Goal: Transaction & Acquisition: Purchase product/service

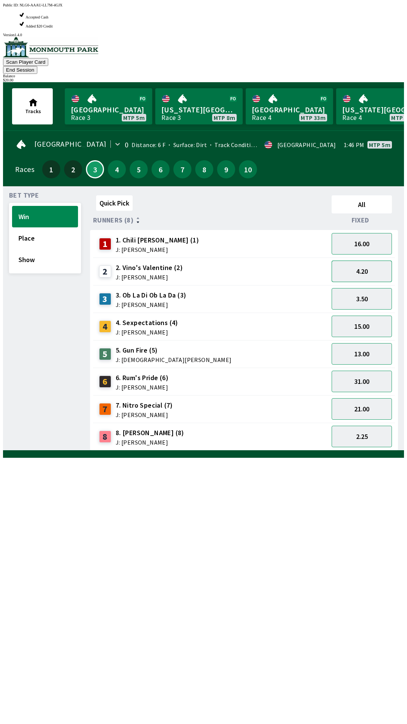
click at [366, 260] on button "4.20" at bounding box center [362, 270] width 60 height 21
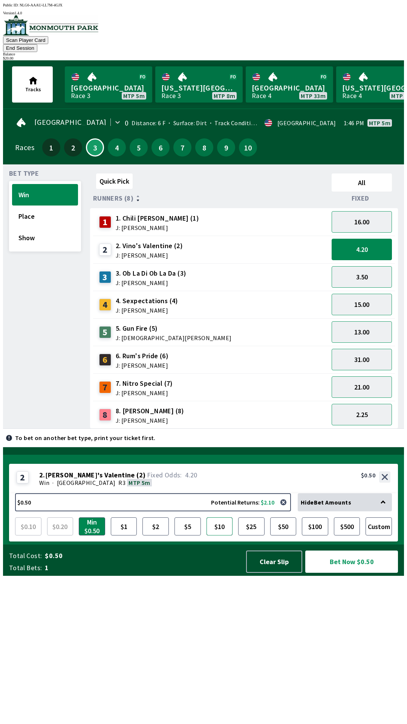
click at [217, 535] on button "$10" at bounding box center [220, 526] width 26 height 18
click at [48, 208] on button "Place" at bounding box center [45, 215] width 66 height 21
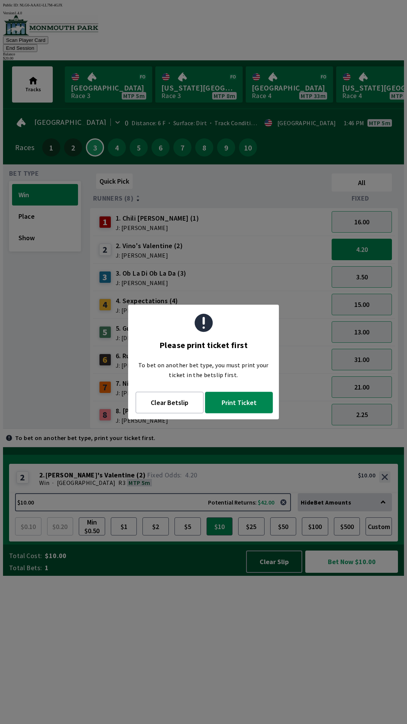
click at [248, 409] on button "Print Ticket" at bounding box center [239, 402] width 68 height 21
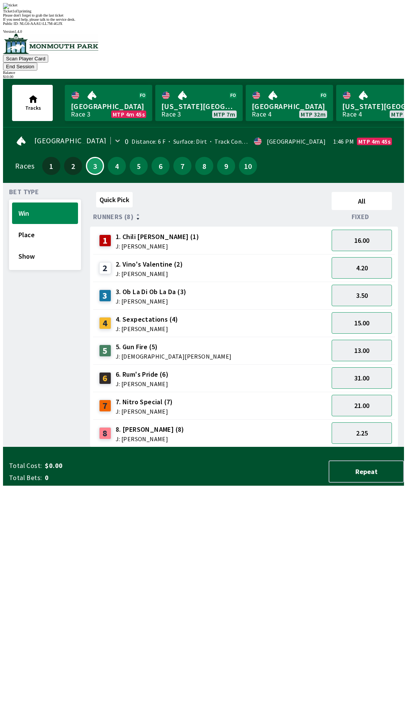
click at [240, 17] on div "Please don't forget to grab the last ticket" at bounding box center [203, 15] width 401 height 4
click at [220, 13] on div "Ticket 1 of 1 printing" at bounding box center [203, 11] width 401 height 4
click at [222, 21] on div "Ticket 1 of 1 printing Please don't forget to grab the last ticket If you need …" at bounding box center [203, 12] width 401 height 18
click at [269, 21] on div "Ticket 1 of 1 printing Please don't forget to grab the last ticket If you need …" at bounding box center [203, 12] width 401 height 18
click at [265, 13] on div "Ticket 1 of 1 printing" at bounding box center [203, 11] width 401 height 4
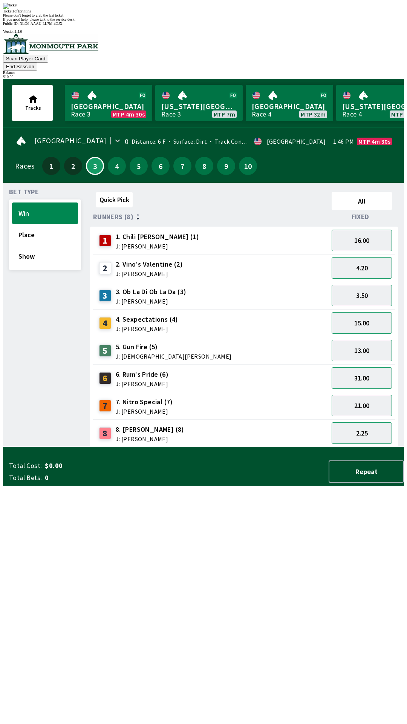
click at [97, 447] on div "Quick Pick All Runners (8) Fixed 1 1. Chili [PERSON_NAME] (1) J: [PERSON_NAME] …" at bounding box center [247, 318] width 314 height 258
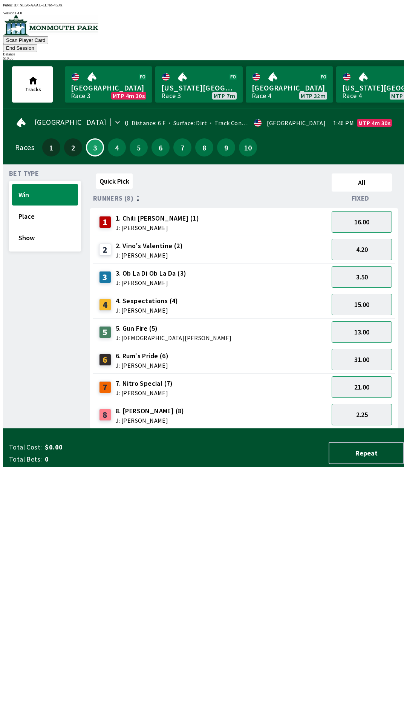
click at [93, 429] on div "Quick Pick All Runners (8) Fixed 1 1. Chili [PERSON_NAME] (1) J: [PERSON_NAME] …" at bounding box center [247, 299] width 314 height 258
click at [42, 209] on button "Place" at bounding box center [45, 215] width 66 height 21
click at [37, 184] on button "Win" at bounding box center [45, 194] width 66 height 21
click at [366, 263] on div "3.50" at bounding box center [362, 277] width 66 height 28
click at [374, 239] on button "4.20" at bounding box center [362, 249] width 60 height 21
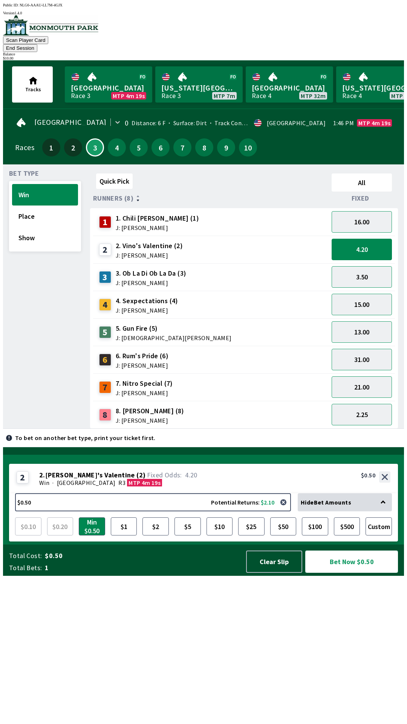
click at [360, 573] on button "Bet Now $0.50" at bounding box center [351, 561] width 93 height 22
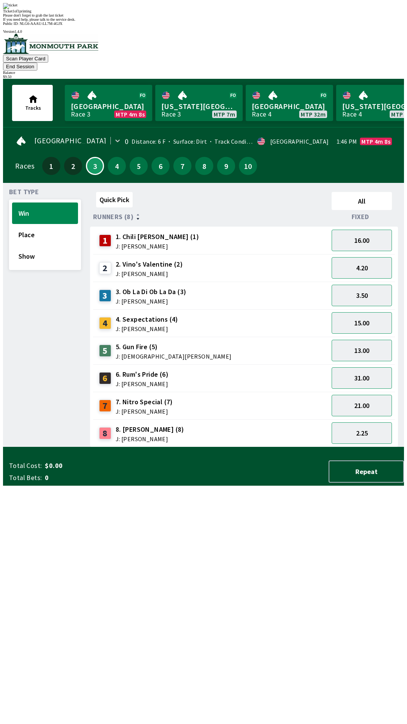
click at [75, 447] on div "Bet Type Win Place Show" at bounding box center [45, 318] width 72 height 258
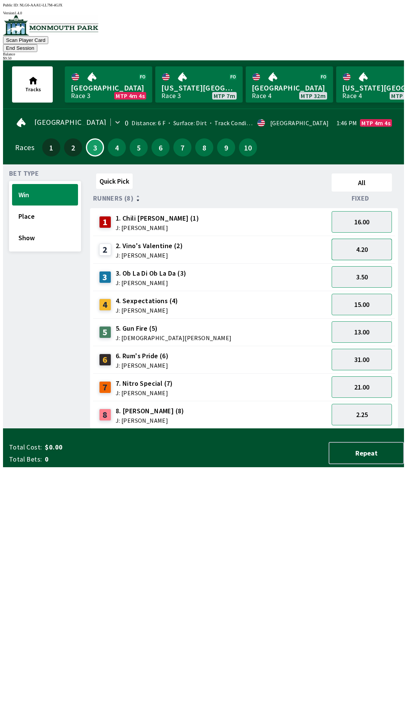
click at [367, 241] on button "4.20" at bounding box center [362, 249] width 60 height 21
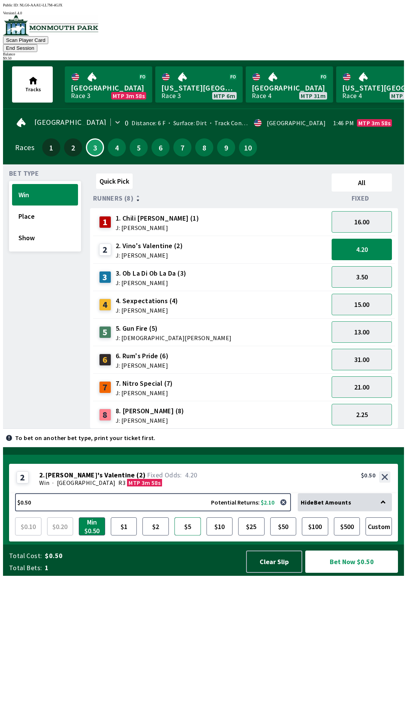
click at [190, 535] on button "$5" at bounding box center [188, 526] width 26 height 18
click at [378, 535] on button "Custom" at bounding box center [379, 526] width 26 height 18
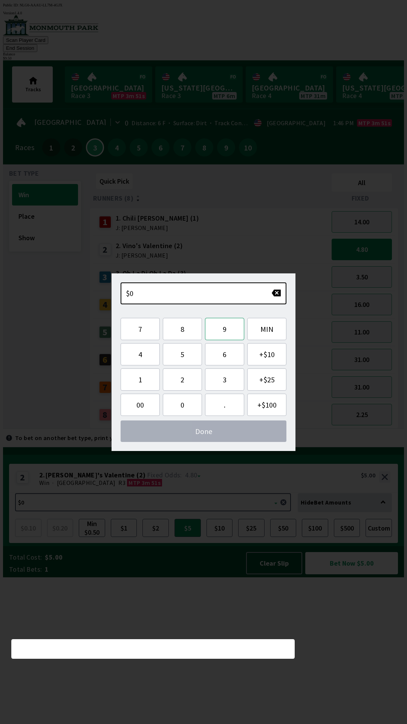
click at [216, 337] on button "9" at bounding box center [224, 329] width 39 height 22
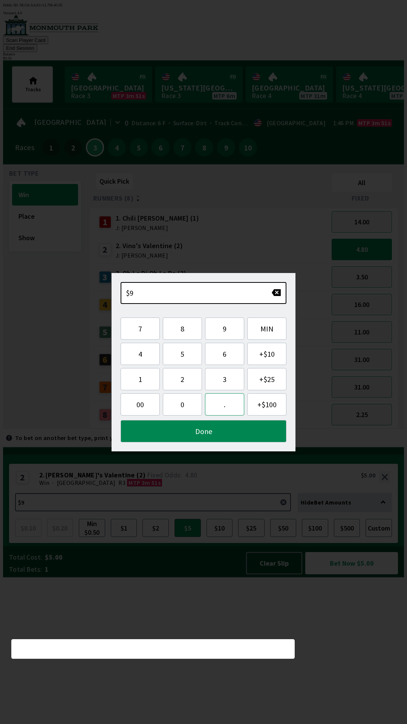
click at [225, 414] on button "." at bounding box center [224, 404] width 39 height 22
click at [181, 356] on button "5" at bounding box center [182, 354] width 39 height 22
click at [190, 410] on button "0" at bounding box center [182, 404] width 39 height 22
click at [213, 433] on button "Done" at bounding box center [204, 431] width 166 height 22
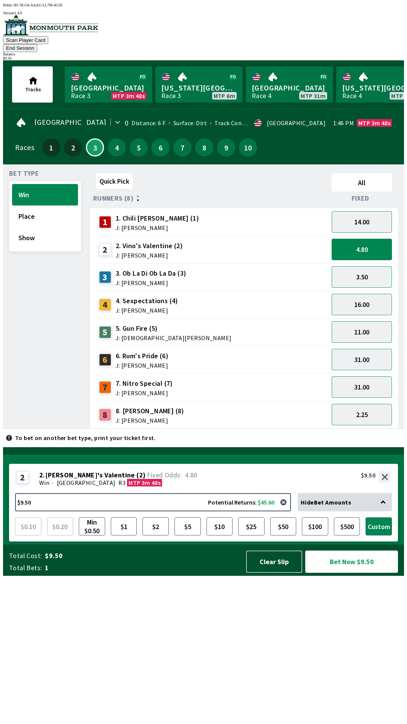
click at [373, 573] on button "Bet Now $9.50" at bounding box center [351, 561] width 93 height 23
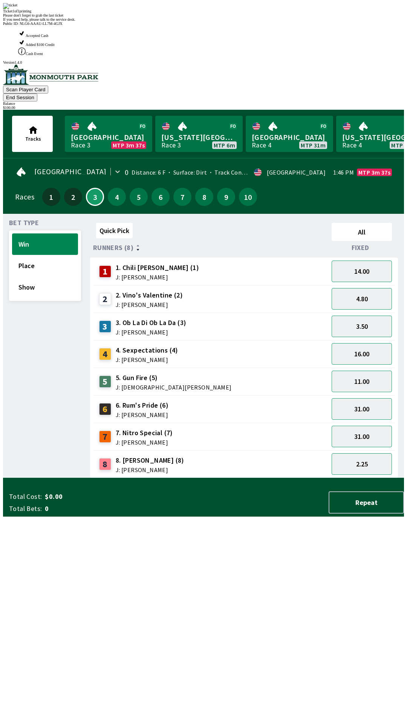
click at [271, 478] on div "Quick Pick All Runners (8) Fixed 1 1. Chili [PERSON_NAME] (1) J: [PERSON_NAME] …" at bounding box center [247, 349] width 314 height 258
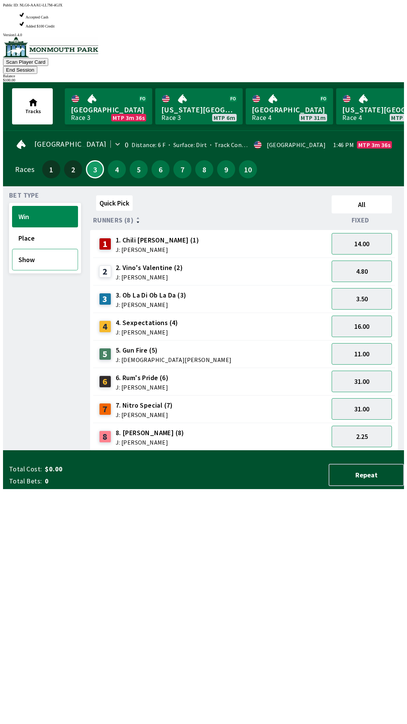
click at [47, 249] on button "Show" at bounding box center [45, 259] width 66 height 21
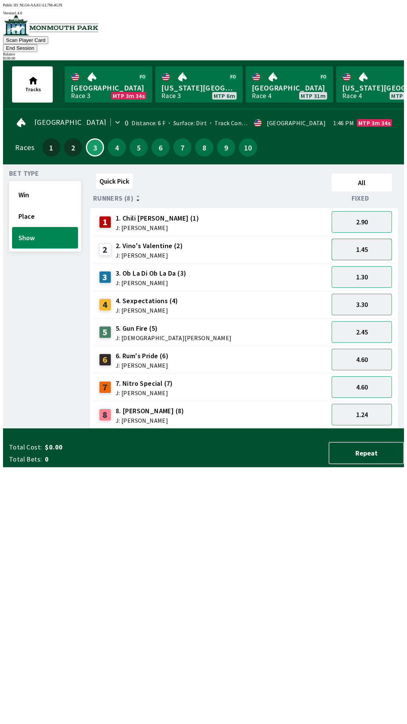
click at [365, 239] on button "1.45" at bounding box center [362, 249] width 60 height 21
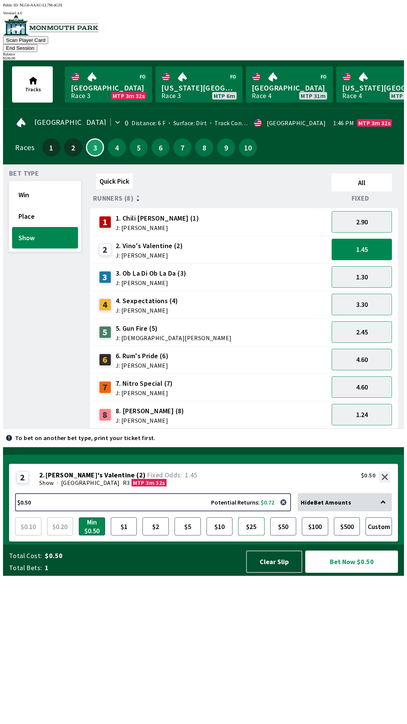
click at [251, 535] on button "$25" at bounding box center [251, 526] width 26 height 18
click at [351, 573] on button "Bet Now $25.00" at bounding box center [351, 561] width 93 height 22
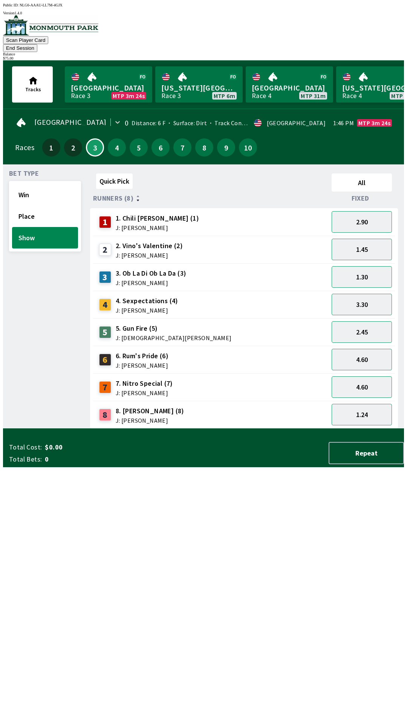
click at [229, 429] on div "Quick Pick All Runners (8) Fixed 1 1. Chili [PERSON_NAME] (1) J: [PERSON_NAME] …" at bounding box center [247, 299] width 314 height 258
click at [371, 56] on div "$ 75.00" at bounding box center [203, 58] width 401 height 4
click at [37, 44] on button "End Session" at bounding box center [20, 48] width 34 height 8
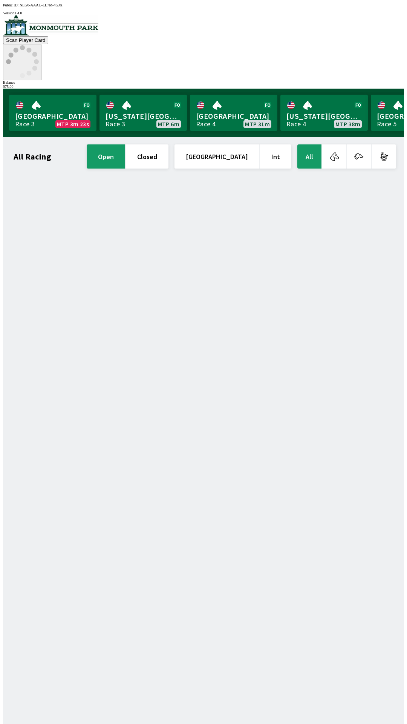
click at [39, 45] on icon at bounding box center [22, 61] width 33 height 33
click at [18, 48] on circle at bounding box center [16, 50] width 5 height 5
click at [39, 45] on icon at bounding box center [22, 61] width 33 height 33
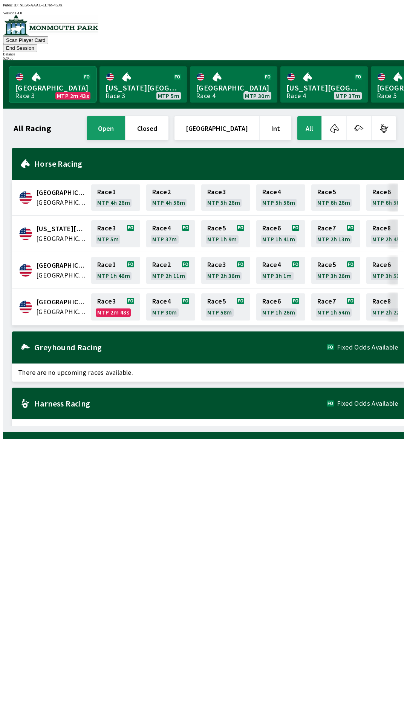
click at [24, 73] on link "Monmouth Park Race 3 MTP 2m 43s" at bounding box center [52, 84] width 87 height 36
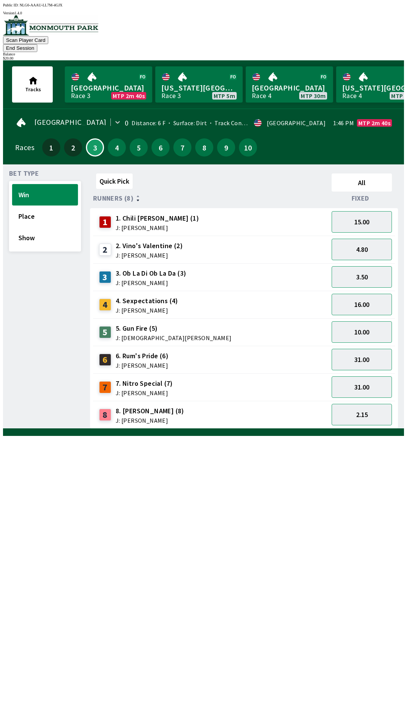
click at [35, 190] on button "Win" at bounding box center [45, 194] width 66 height 21
click at [132, 252] on span "J: [PERSON_NAME]" at bounding box center [149, 255] width 67 height 6
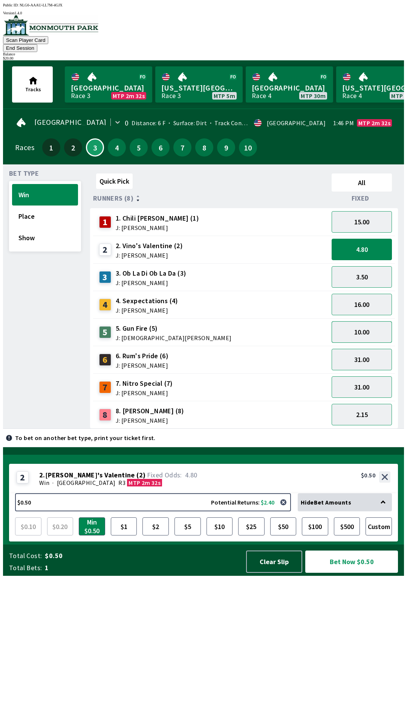
click at [358, 326] on button "10.00" at bounding box center [362, 331] width 60 height 21
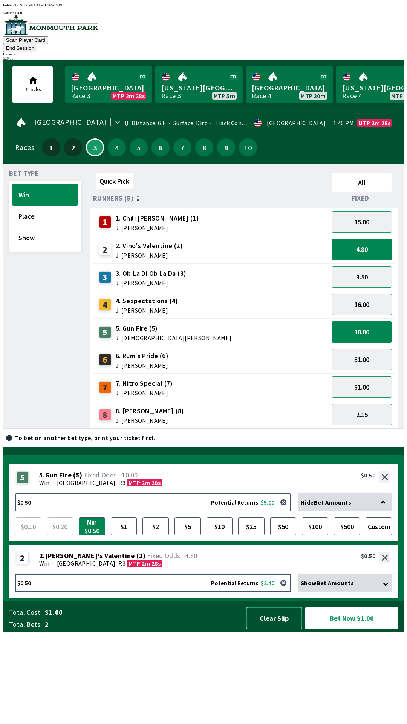
click at [265, 629] on button "Clear Slip" at bounding box center [274, 618] width 56 height 22
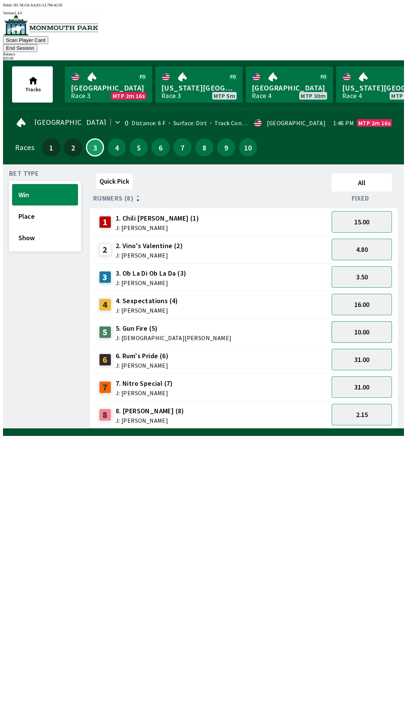
click at [352, 324] on button "10.00" at bounding box center [362, 331] width 60 height 21
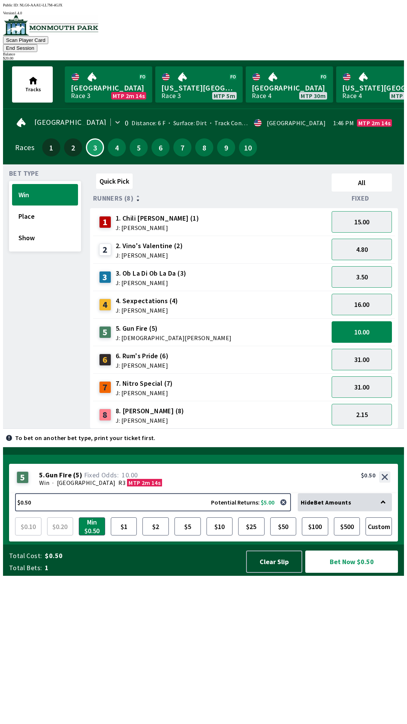
click at [144, 252] on span "J: [PERSON_NAME]" at bounding box center [149, 255] width 67 height 6
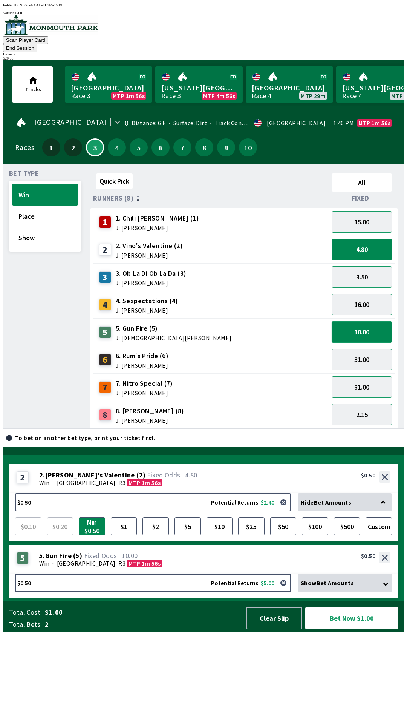
click at [356, 323] on button "10.00" at bounding box center [362, 331] width 60 height 21
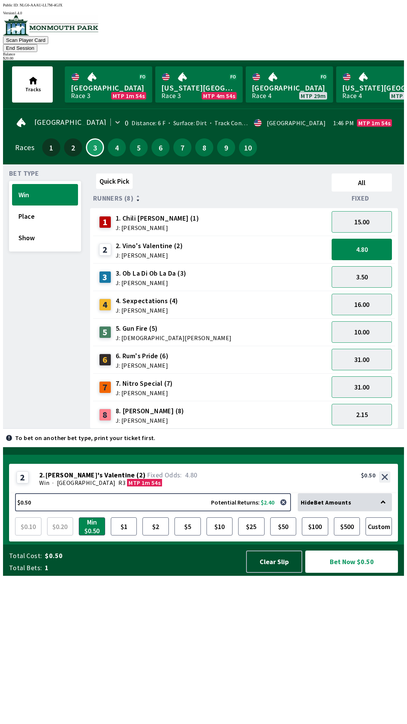
click at [359, 573] on button "Bet Now $0.50" at bounding box center [351, 561] width 93 height 22
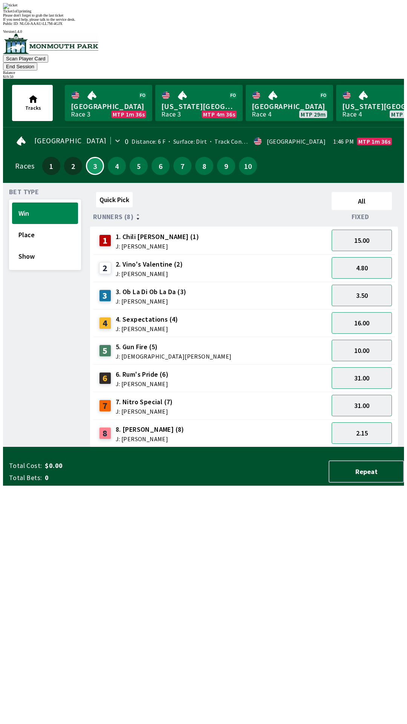
click at [327, 447] on div "Quick Pick All Runners (8) Fixed 1 1. Chili [PERSON_NAME] (1) J: [PERSON_NAME] …" at bounding box center [247, 318] width 314 height 258
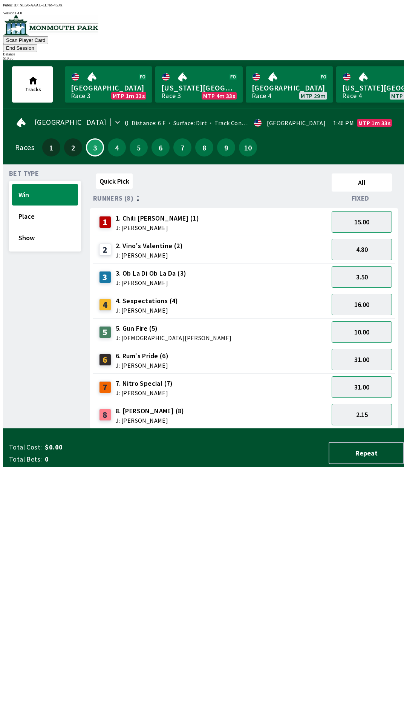
click at [138, 252] on span "J: [PERSON_NAME]" at bounding box center [149, 255] width 67 height 6
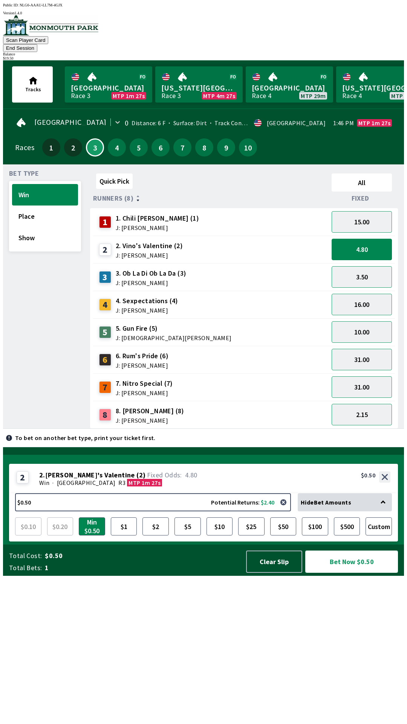
click at [350, 573] on button "Bet Now $0.50" at bounding box center [351, 561] width 93 height 22
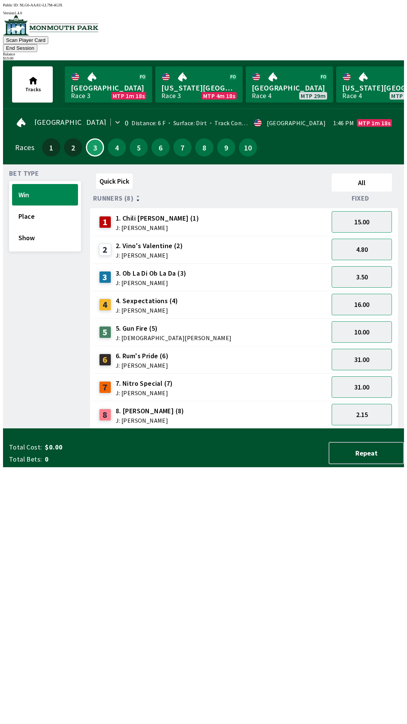
click at [295, 429] on div "Quick Pick All Runners (8) Fixed 1 1. Chili [PERSON_NAME] (1) J: [PERSON_NAME] …" at bounding box center [247, 299] width 314 height 258
click at [129, 252] on span "J: [PERSON_NAME]" at bounding box center [149, 255] width 67 height 6
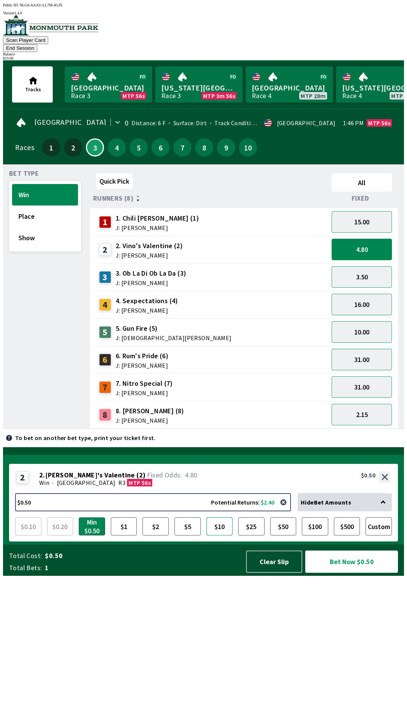
click at [219, 535] on button "$10" at bounding box center [220, 526] width 26 height 18
click at [338, 573] on button "Bet Now $10.00" at bounding box center [351, 561] width 93 height 22
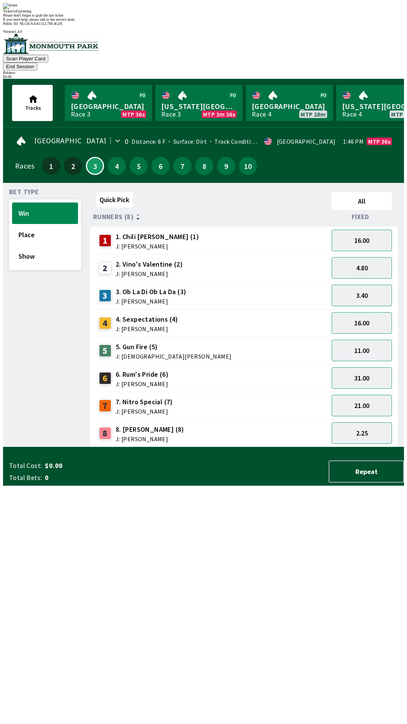
click at [240, 447] on div "Quick Pick All Runners (8) Fixed 1 1. Chili [PERSON_NAME] (1) J: [PERSON_NAME] …" at bounding box center [247, 318] width 314 height 258
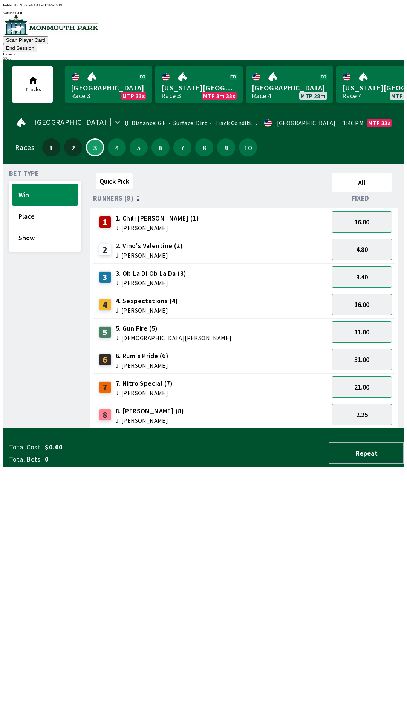
click at [136, 252] on span "J: [PERSON_NAME]" at bounding box center [149, 255] width 67 height 6
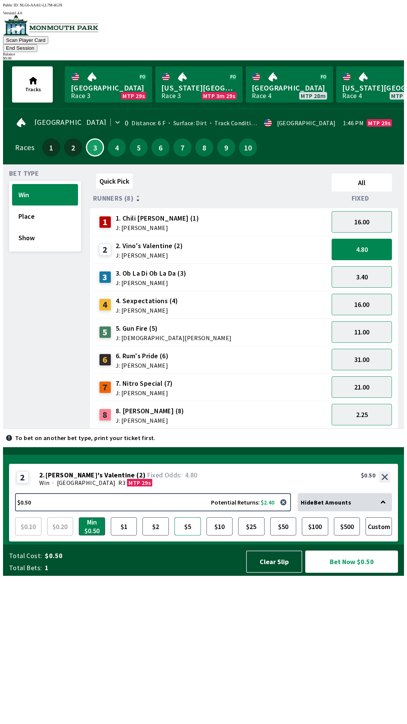
click at [187, 535] on button "$5" at bounding box center [188, 526] width 26 height 18
click at [348, 573] on button "Bet Now $5.00" at bounding box center [351, 561] width 93 height 22
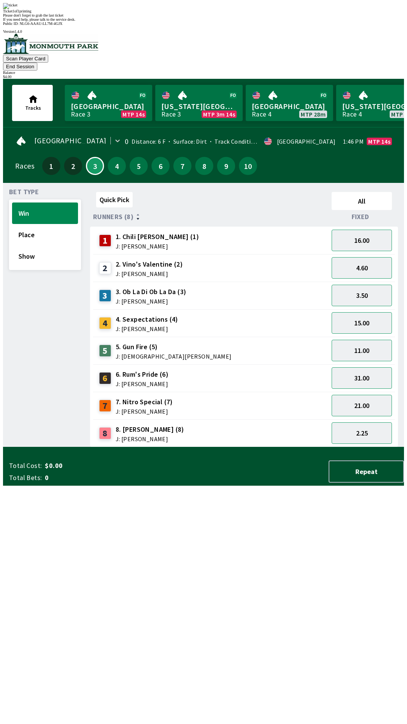
click at [283, 447] on div "Quick Pick All Runners (8) Fixed 1 1. Chili [PERSON_NAME] (1) J: [PERSON_NAME] …" at bounding box center [247, 318] width 314 height 258
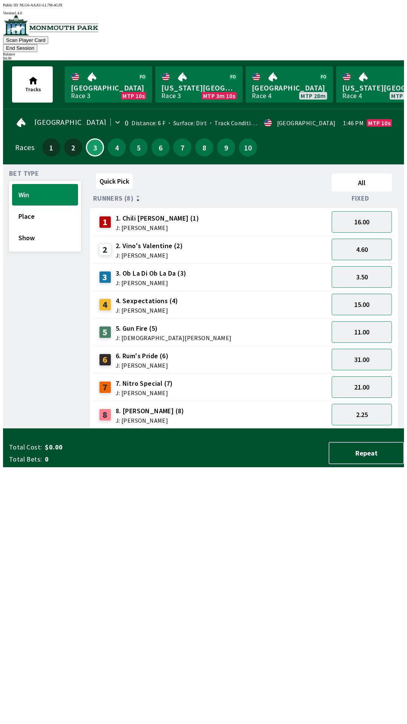
click at [138, 252] on span "J: [PERSON_NAME]" at bounding box center [149, 255] width 67 height 6
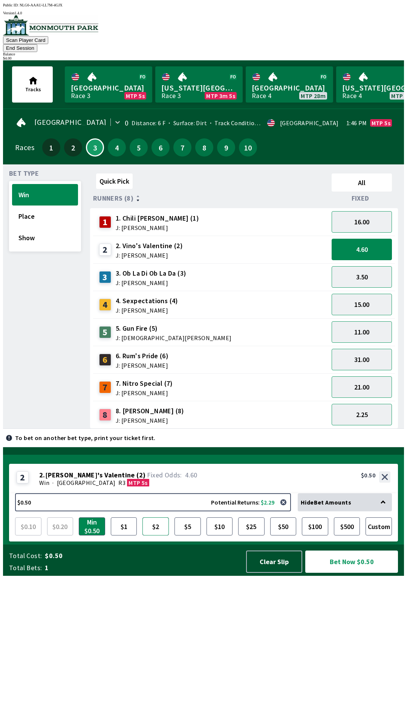
click at [156, 535] on button "$2" at bounding box center [155, 526] width 26 height 18
click at [339, 573] on button "Bet Now $2.00" at bounding box center [351, 561] width 93 height 22
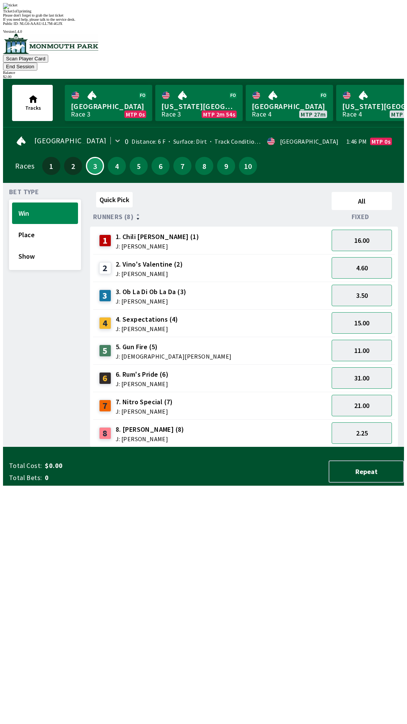
click at [224, 286] on div "3 3. Ob La Di Ob La Da (3) J: [PERSON_NAME]" at bounding box center [211, 295] width 230 height 19
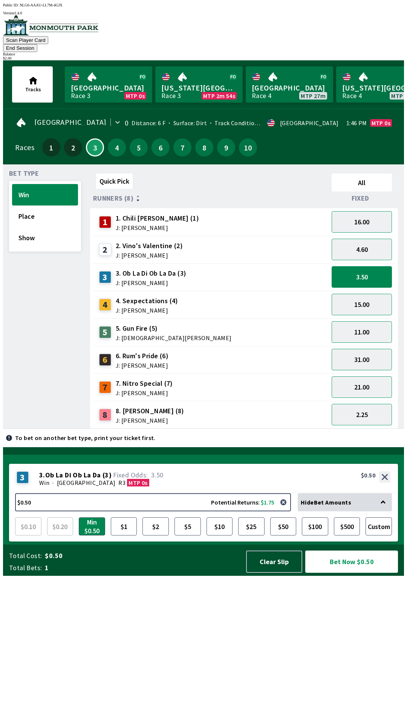
click at [159, 241] on span "2. Vino's Valentine (2)" at bounding box center [149, 246] width 67 height 10
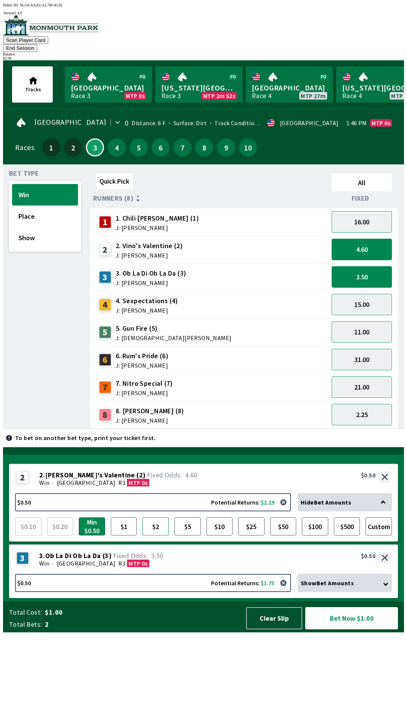
click at [154, 535] on button "$2" at bounding box center [155, 526] width 26 height 18
click at [334, 629] on button "Bet Now $2.50" at bounding box center [351, 618] width 93 height 22
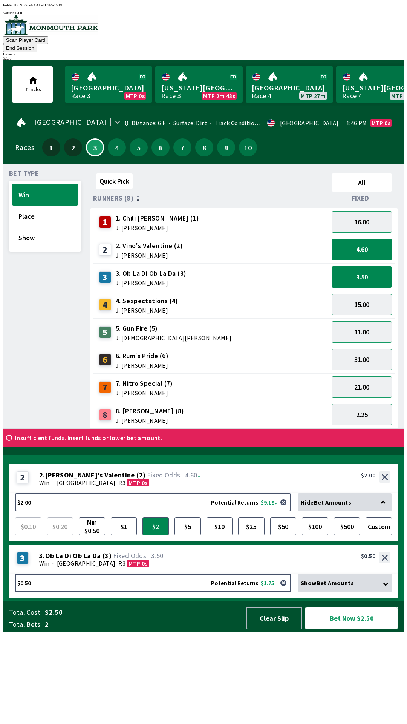
click at [337, 629] on button "Bet Now $2.50" at bounding box center [351, 618] width 93 height 22
click at [344, 629] on button "Bet Now $2.50" at bounding box center [351, 618] width 93 height 22
click at [339, 629] on button "Bet Now $2.50" at bounding box center [351, 618] width 93 height 22
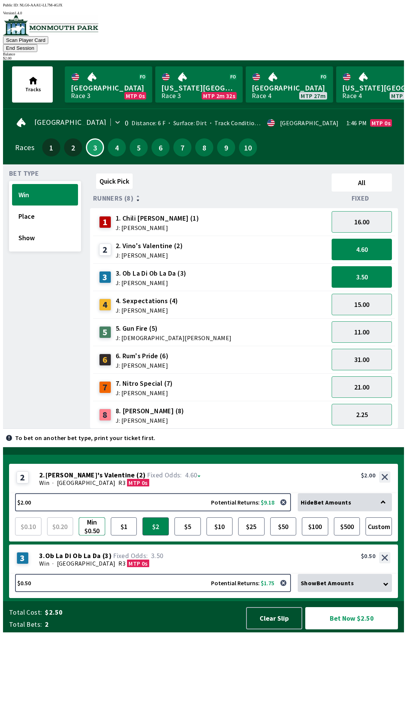
click at [90, 535] on button "Min $0.50" at bounding box center [92, 526] width 26 height 18
click at [342, 629] on button "Bet Now $1.00" at bounding box center [351, 618] width 93 height 22
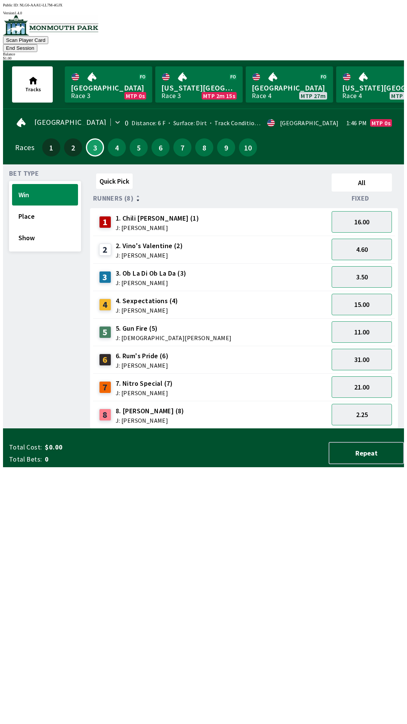
click at [125, 241] on span "2. Vino's Valentine (2)" at bounding box center [149, 246] width 67 height 10
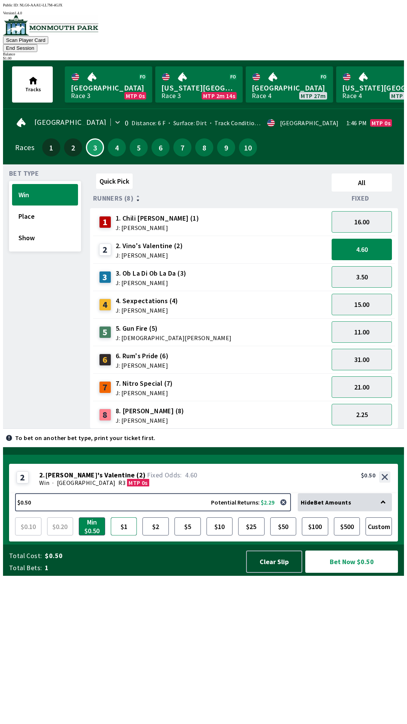
click at [125, 535] on button "$1" at bounding box center [124, 526] width 26 height 18
click at [348, 573] on button "Bet Now $1.00" at bounding box center [351, 561] width 93 height 22
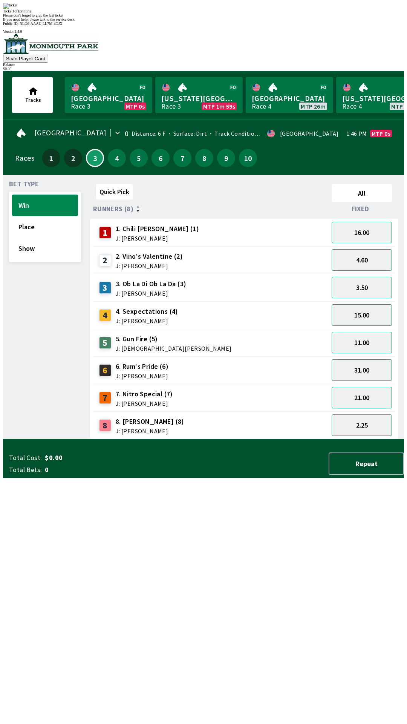
click at [223, 439] on div "Quick Pick All Runners (8) Fixed 1 1. Chili [PERSON_NAME] (1) J: [PERSON_NAME] …" at bounding box center [247, 310] width 314 height 258
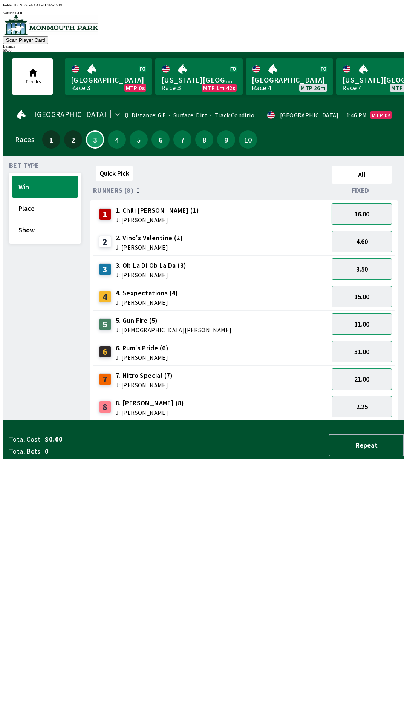
click at [349, 218] on button "16.00" at bounding box center [362, 213] width 60 height 21
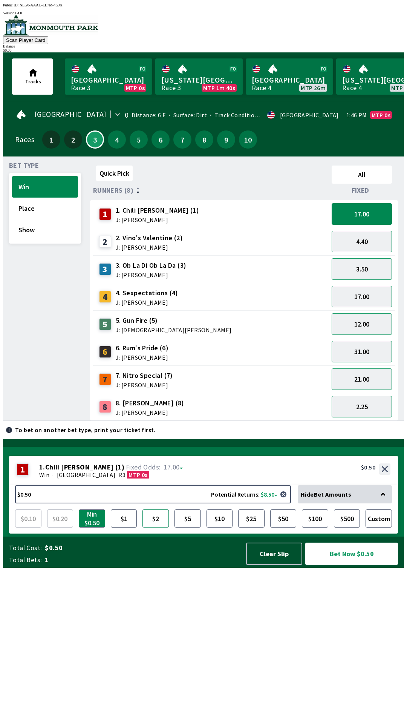
click at [158, 527] on button "$2" at bounding box center [155, 518] width 26 height 18
click at [355, 565] on button "Bet Now $2.00" at bounding box center [351, 553] width 93 height 22
click at [199, 72] on link "[US_STATE] Park Race 3 MTP 1m 18s" at bounding box center [198, 76] width 87 height 36
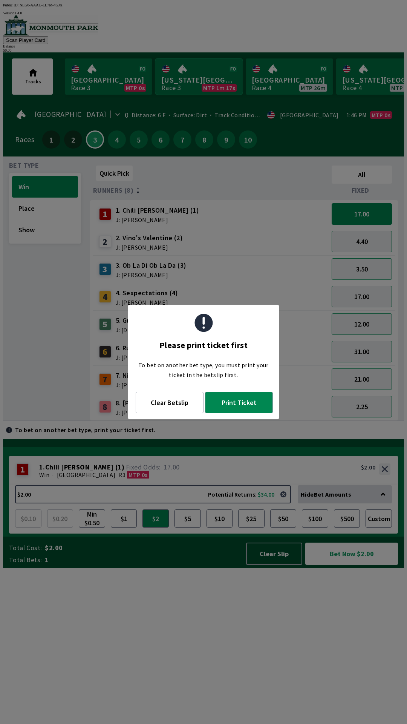
click at [181, 84] on link "[US_STATE] Park Race 3 MTP 1m 17s" at bounding box center [198, 76] width 87 height 36
click at [240, 400] on button "Print Ticket" at bounding box center [239, 402] width 68 height 21
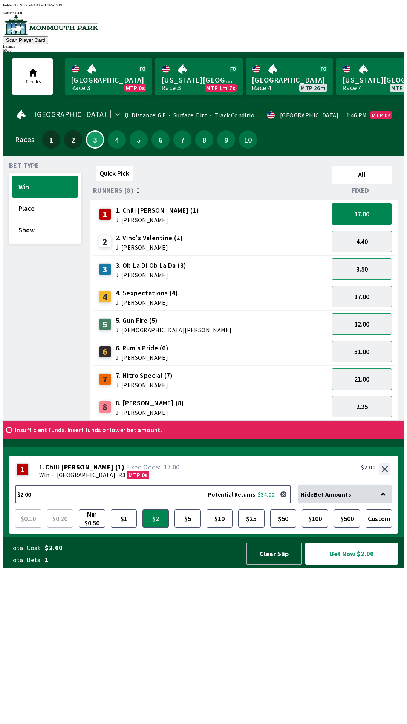
click at [192, 84] on link "[US_STATE] Park Race 3 MTP 1m 7s" at bounding box center [198, 76] width 87 height 36
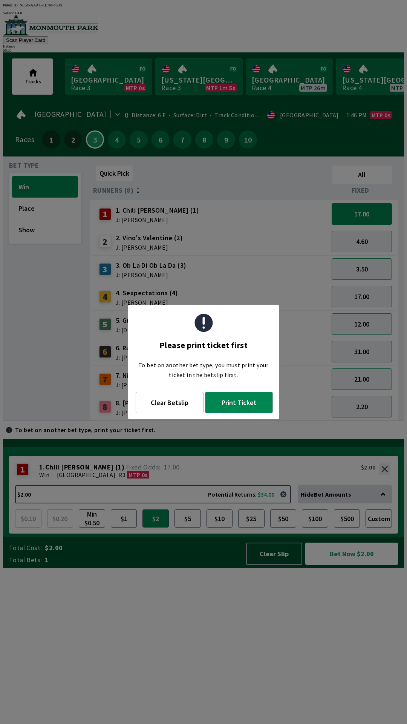
click at [162, 86] on link "[US_STATE] Park Race 3 MTP 1m 5s" at bounding box center [198, 76] width 87 height 36
click at [175, 407] on button "Clear Betslip" at bounding box center [170, 402] width 68 height 21
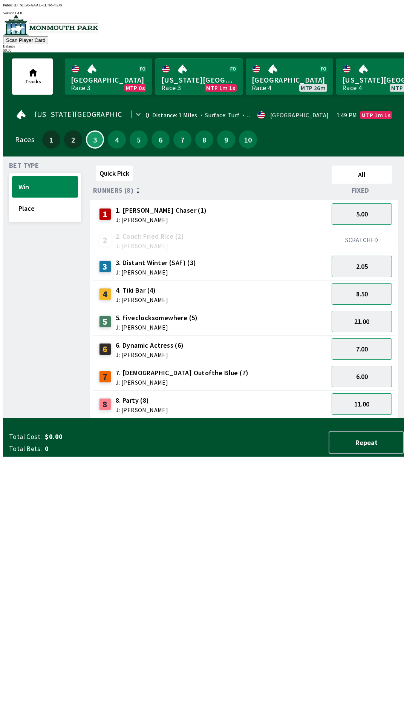
click at [185, 80] on link "[US_STATE] Park Race 3 MTP 1m 1s" at bounding box center [198, 76] width 87 height 36
click at [37, 205] on button "Place" at bounding box center [45, 207] width 66 height 21
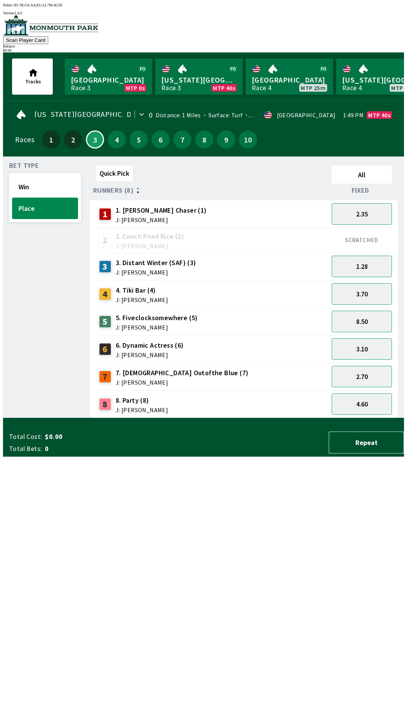
click at [365, 453] on button "Repeat" at bounding box center [366, 442] width 75 height 22
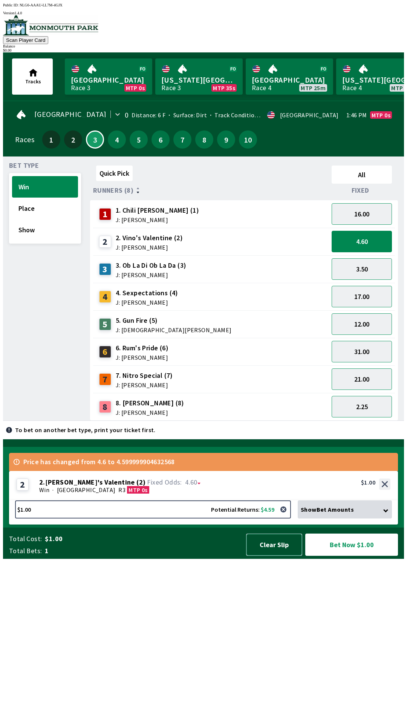
click at [269, 556] on button "Clear Slip" at bounding box center [274, 544] width 56 height 22
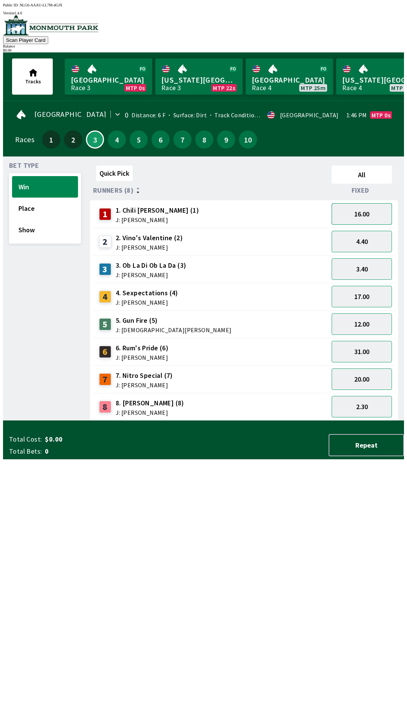
click at [353, 215] on button "16.00" at bounding box center [362, 213] width 60 height 21
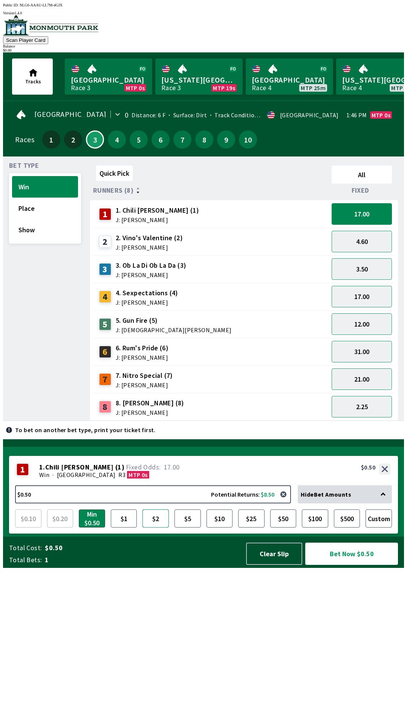
click at [157, 527] on button "$2" at bounding box center [155, 518] width 26 height 18
click at [351, 565] on button "Bet Now $2.00" at bounding box center [351, 553] width 93 height 22
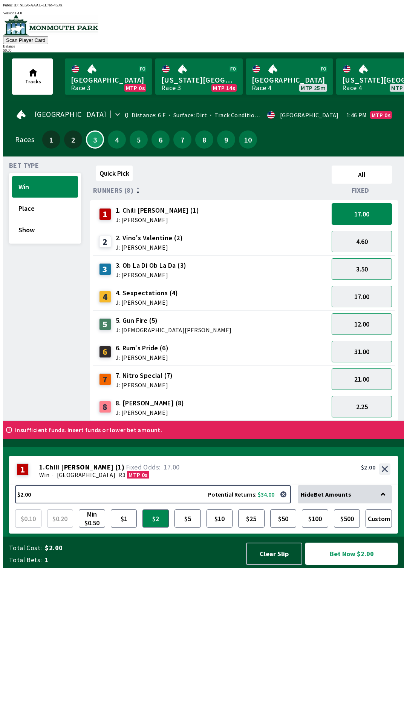
click at [341, 565] on button "Bet Now $2.00" at bounding box center [351, 553] width 93 height 22
click at [355, 565] on button "Bet Now $2.00" at bounding box center [352, 553] width 94 height 23
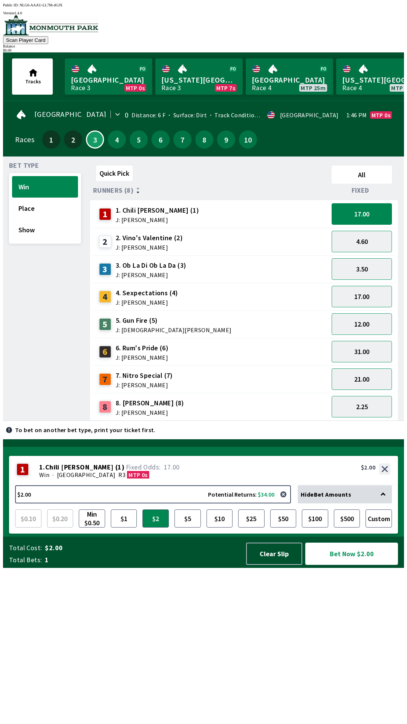
scroll to position [0, 0]
click at [133, 216] on span "J: [PERSON_NAME]" at bounding box center [157, 219] width 83 height 6
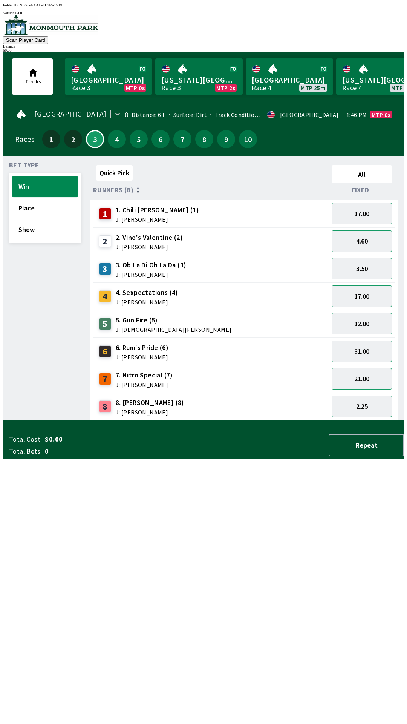
click at [27, 176] on button "Win" at bounding box center [45, 186] width 66 height 21
click at [24, 183] on button "Win" at bounding box center [45, 186] width 66 height 21
click at [349, 214] on button "17.00" at bounding box center [362, 213] width 60 height 21
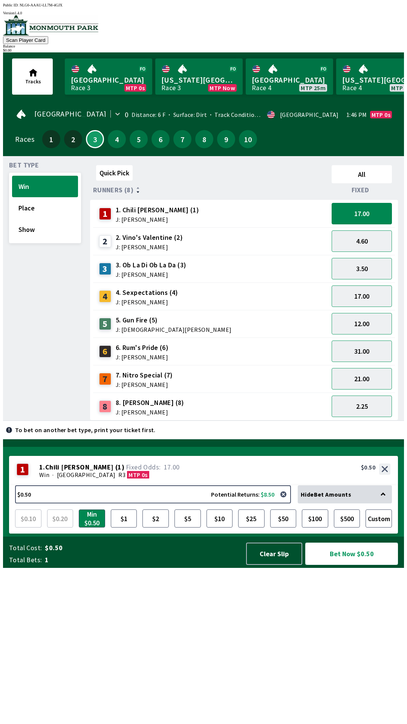
click at [352, 565] on button "Bet Now $0.50" at bounding box center [351, 553] width 93 height 22
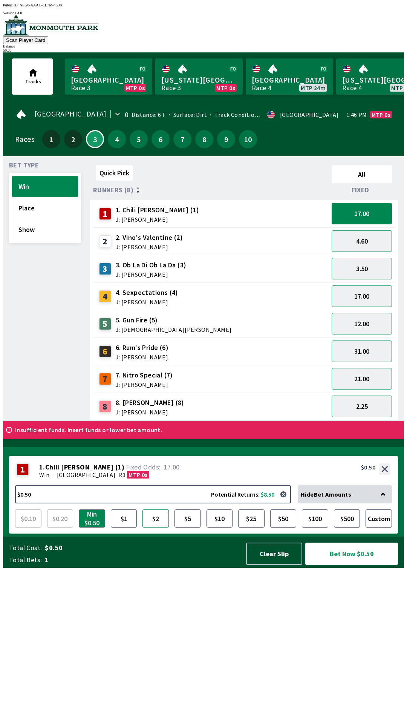
click at [154, 527] on button "$2" at bounding box center [155, 518] width 26 height 18
click at [346, 565] on button "Bet Now $2.00" at bounding box center [351, 553] width 93 height 22
click at [124, 471] on span "17.00" at bounding box center [153, 467] width 58 height 8
click at [156, 527] on button "$2" at bounding box center [155, 518] width 26 height 18
click at [351, 565] on button "Bet Now $2.00" at bounding box center [351, 553] width 93 height 22
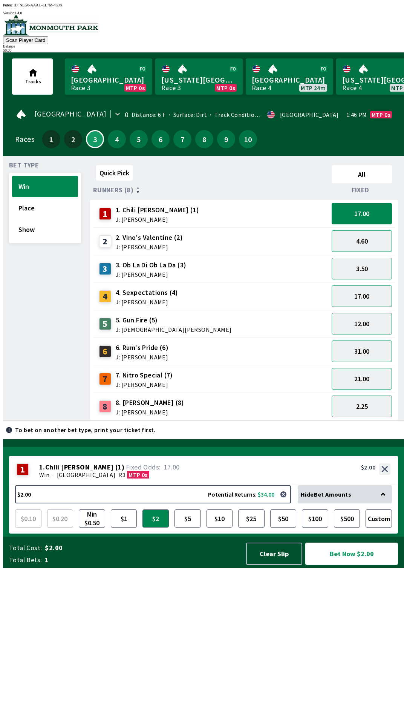
click at [353, 565] on button "Bet Now $2.00" at bounding box center [351, 553] width 93 height 22
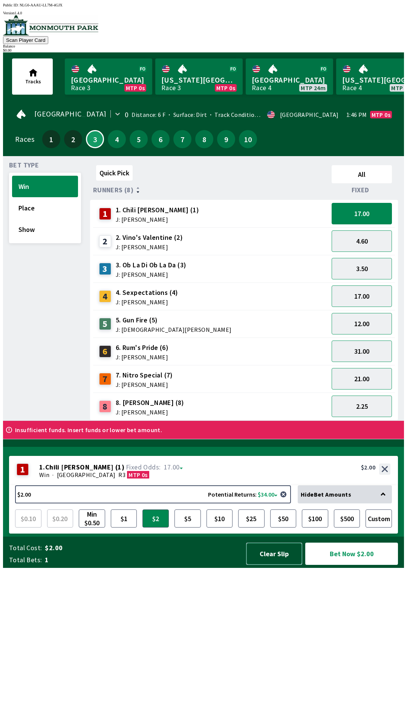
click at [276, 565] on button "Clear Slip" at bounding box center [274, 553] width 56 height 22
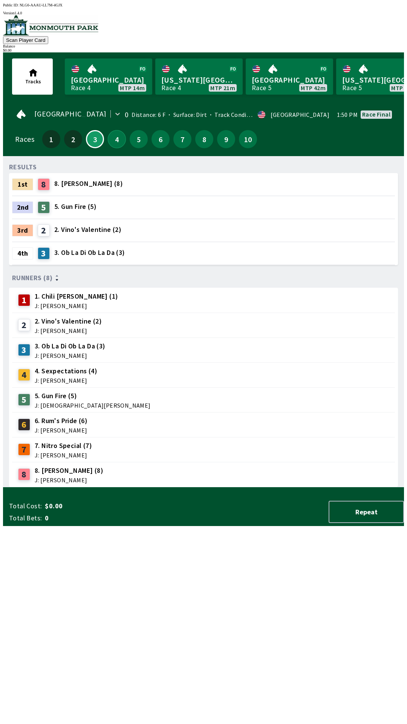
click at [111, 130] on button "4" at bounding box center [117, 139] width 18 height 18
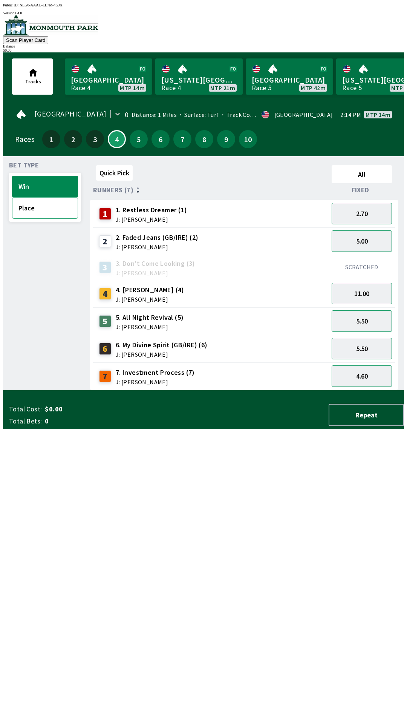
click at [47, 208] on button "Place" at bounding box center [45, 207] width 66 height 21
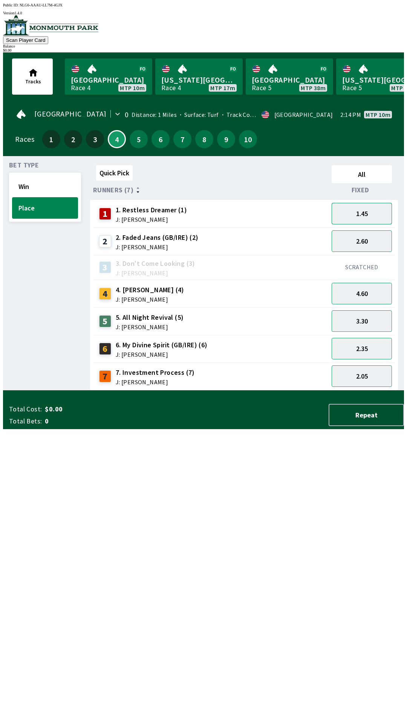
click at [364, 216] on button "1.45" at bounding box center [362, 213] width 60 height 21
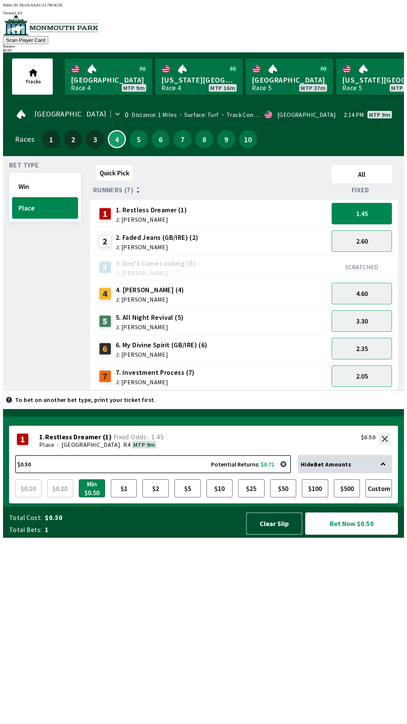
click at [285, 534] on button "Clear Slip" at bounding box center [274, 523] width 56 height 22
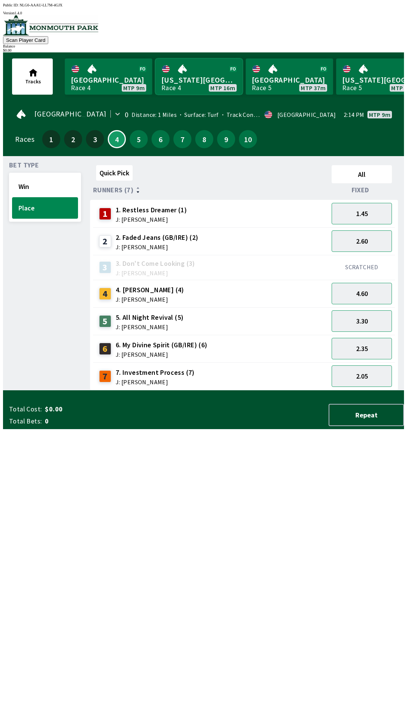
click at [185, 71] on link "[US_STATE] Park Race 4 MTP 16m" at bounding box center [198, 76] width 87 height 36
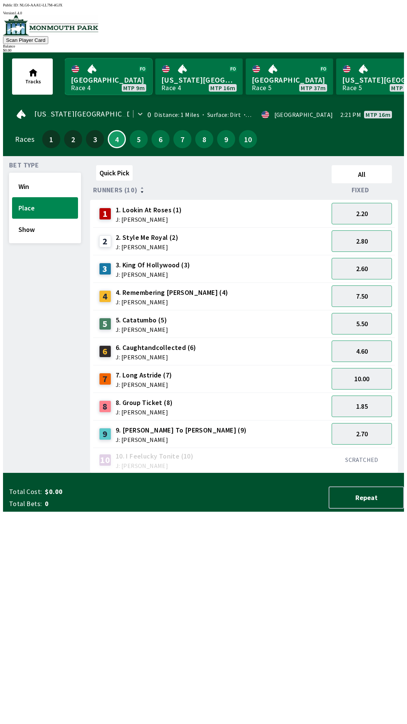
click at [101, 83] on link "[GEOGRAPHIC_DATA] Race 4 MTP 9m" at bounding box center [108, 76] width 87 height 36
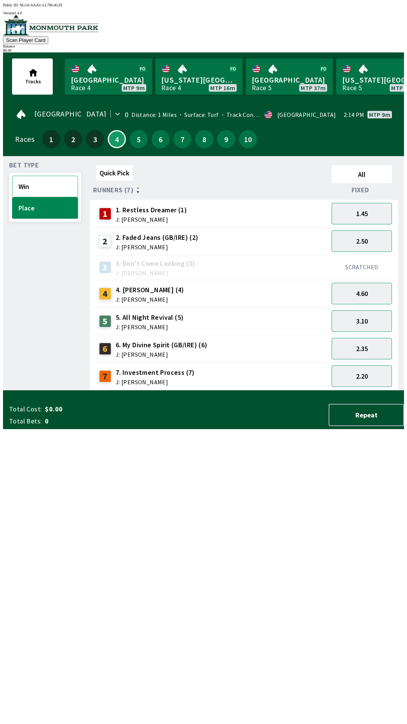
click at [38, 181] on button "Win" at bounding box center [45, 186] width 66 height 21
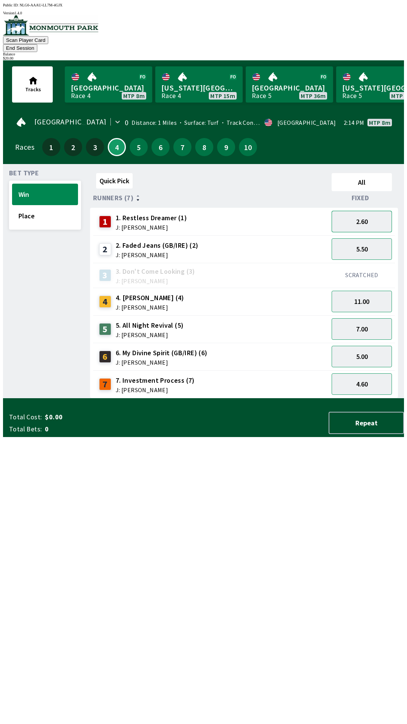
click at [363, 211] on button "2.60" at bounding box center [362, 221] width 60 height 21
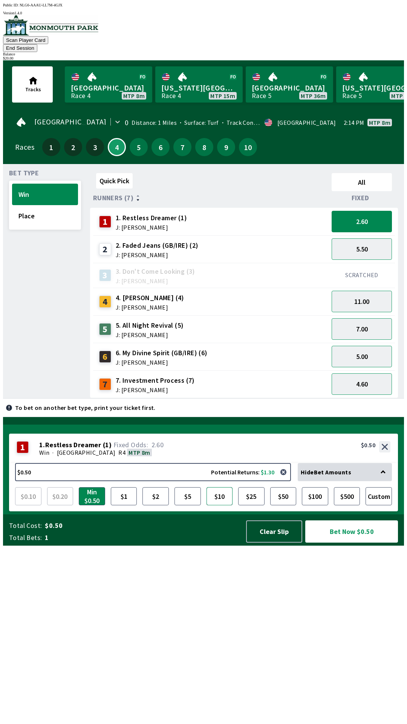
click at [219, 505] on button "$10" at bounding box center [220, 496] width 26 height 18
click at [357, 542] on button "Bet Now $10.00" at bounding box center [351, 531] width 93 height 22
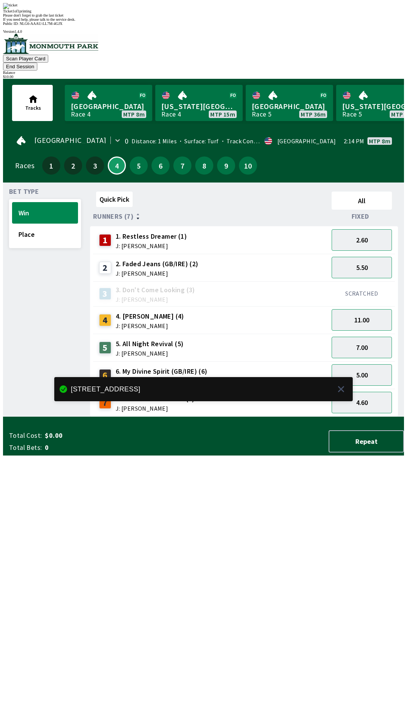
click at [187, 416] on div "Quick Pick All Runners (7) Fixed 1 1. Restless Dreamer (1) J: [PERSON_NAME] 2.6…" at bounding box center [247, 302] width 314 height 228
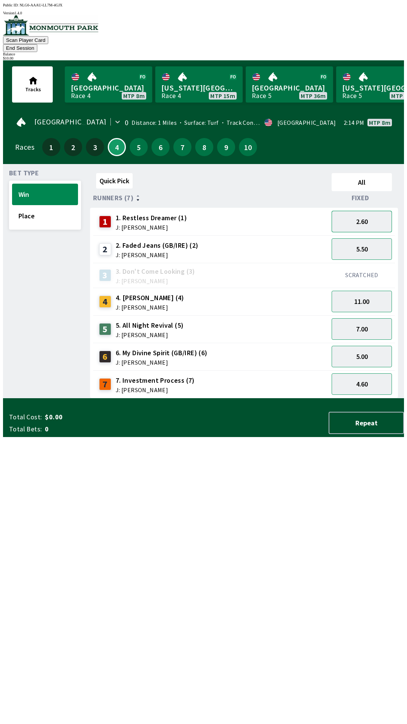
click at [364, 211] on button "2.60" at bounding box center [362, 221] width 60 height 21
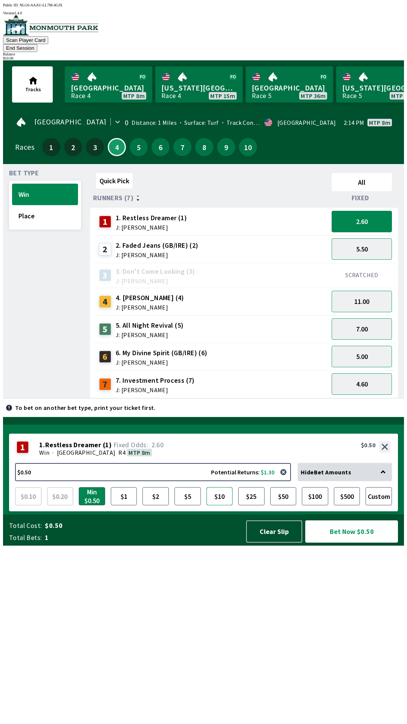
click at [220, 505] on button "$10" at bounding box center [220, 496] width 26 height 18
click at [370, 542] on button "Bet Now $10.00" at bounding box center [351, 531] width 93 height 22
